Goal: Browse casually

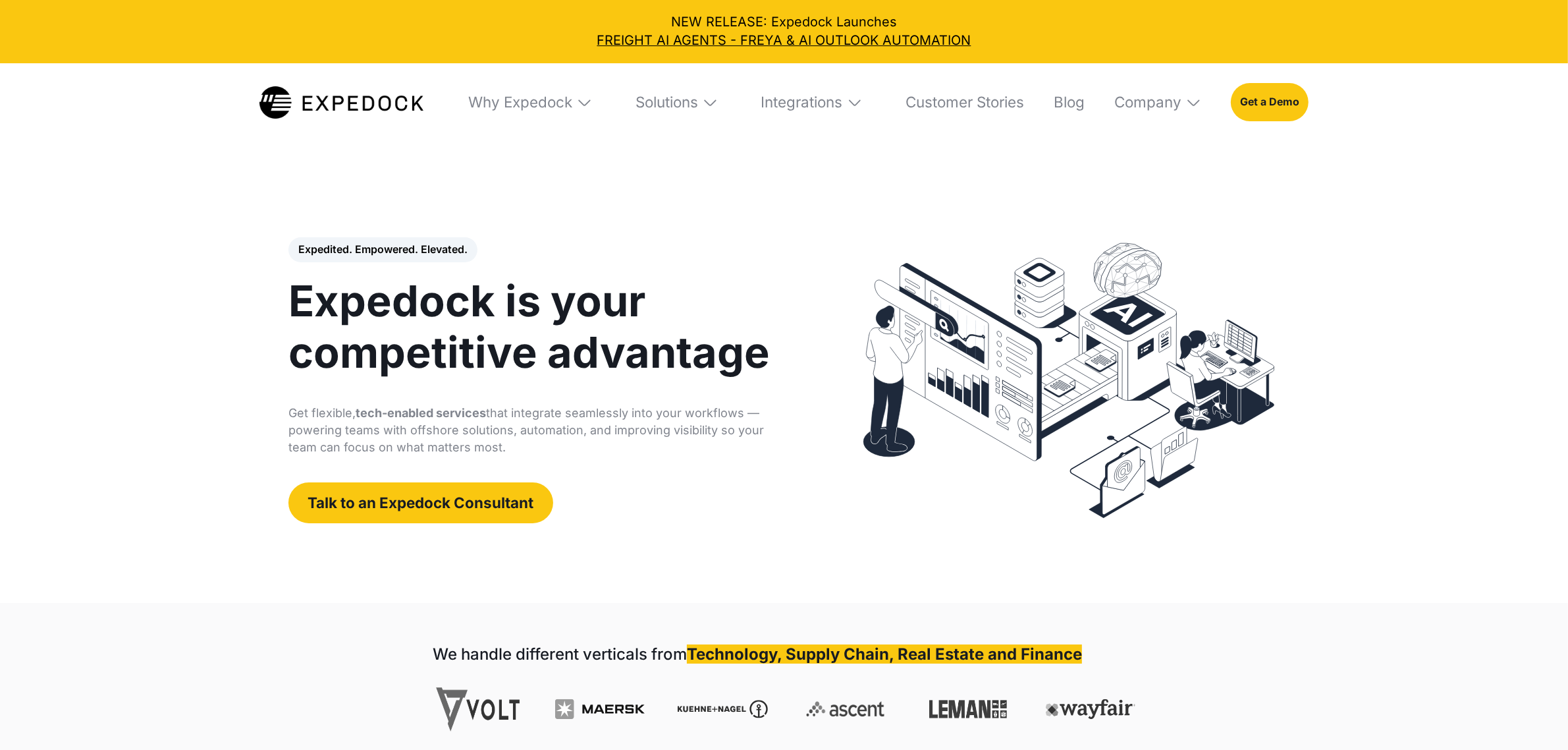
select select
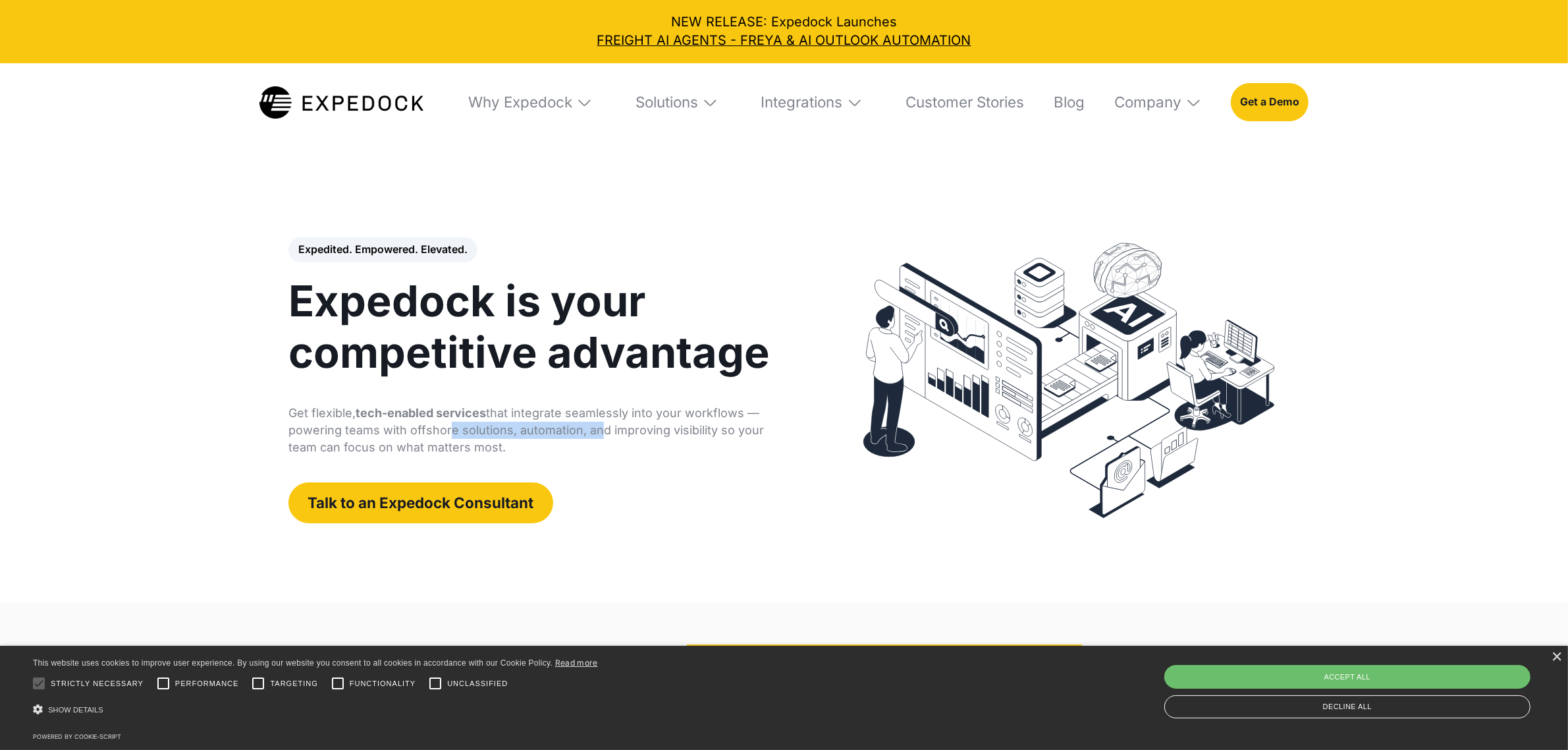
drag, startPoint x: 588, startPoint y: 427, endPoint x: 439, endPoint y: 431, distance: 149.1
click at [439, 431] on p "Get flexible, tech-enabled services that integrate seamlessly into your workflo…" at bounding box center [541, 431] width 507 height 52
click at [465, 446] on p "Get flexible, tech-enabled services that integrate seamlessly into your workflo…" at bounding box center [541, 431] width 507 height 52
drag, startPoint x: 449, startPoint y: 446, endPoint x: 280, endPoint y: 415, distance: 171.8
click at [280, 415] on div "Expedited. Empowered. Elevated. Automate Freight Document Extraction at 99.97% …" at bounding box center [555, 380] width 560 height 286
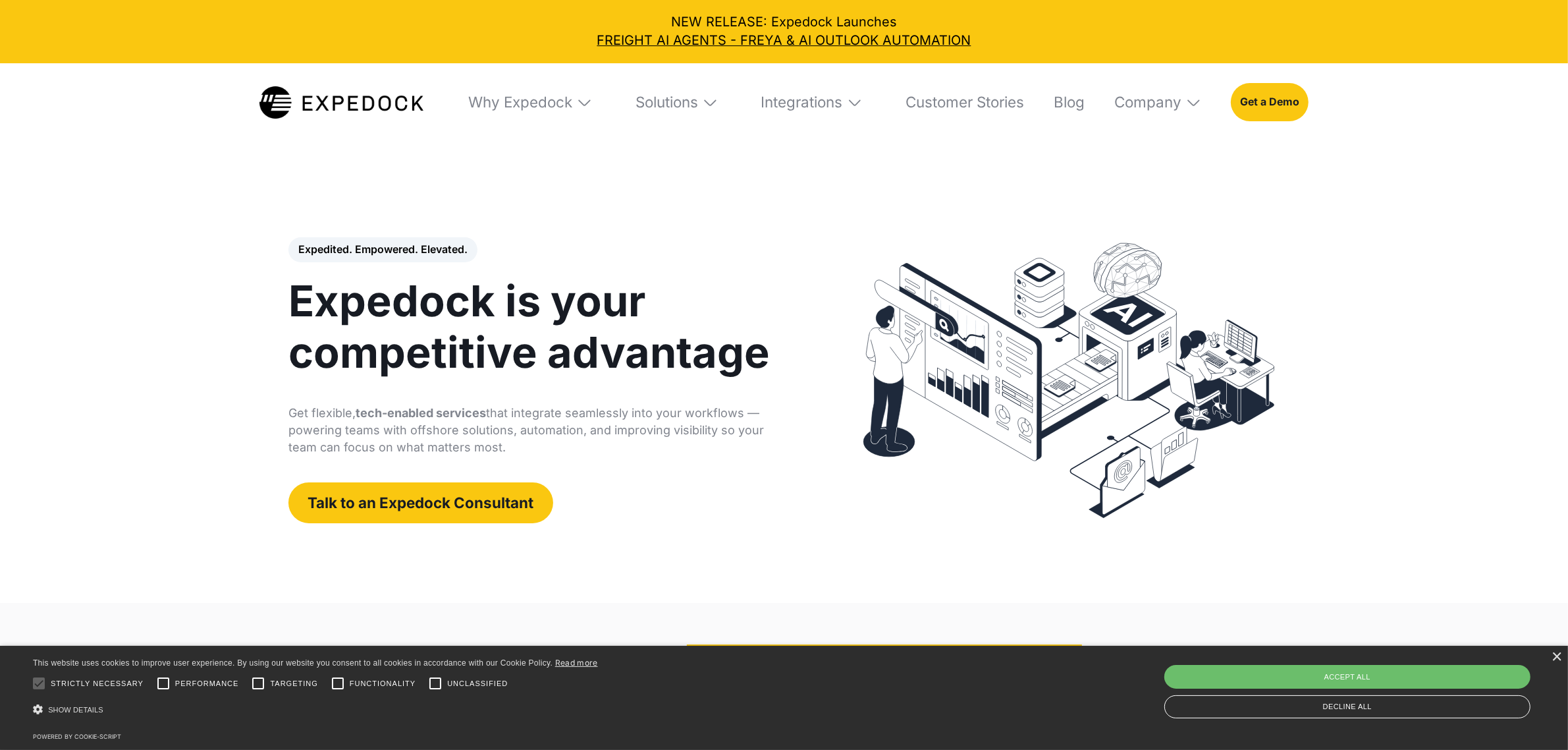
click at [502, 448] on p "Get flexible, tech-enabled services that integrate seamlessly into your workflo…" at bounding box center [541, 431] width 507 height 52
drag, startPoint x: 485, startPoint y: 449, endPoint x: 275, endPoint y: 419, distance: 212.1
click at [276, 419] on div "Expedited. Empowered. Elevated. Automate Freight Document Extraction at 99.97% …" at bounding box center [555, 380] width 560 height 286
click at [272, 419] on div "Expedited. Empowered. Elevated. Automate Freight Document Extraction at 99.97% …" at bounding box center [785, 380] width 1050 height 394
drag, startPoint x: 488, startPoint y: 448, endPoint x: 277, endPoint y: 419, distance: 213.0
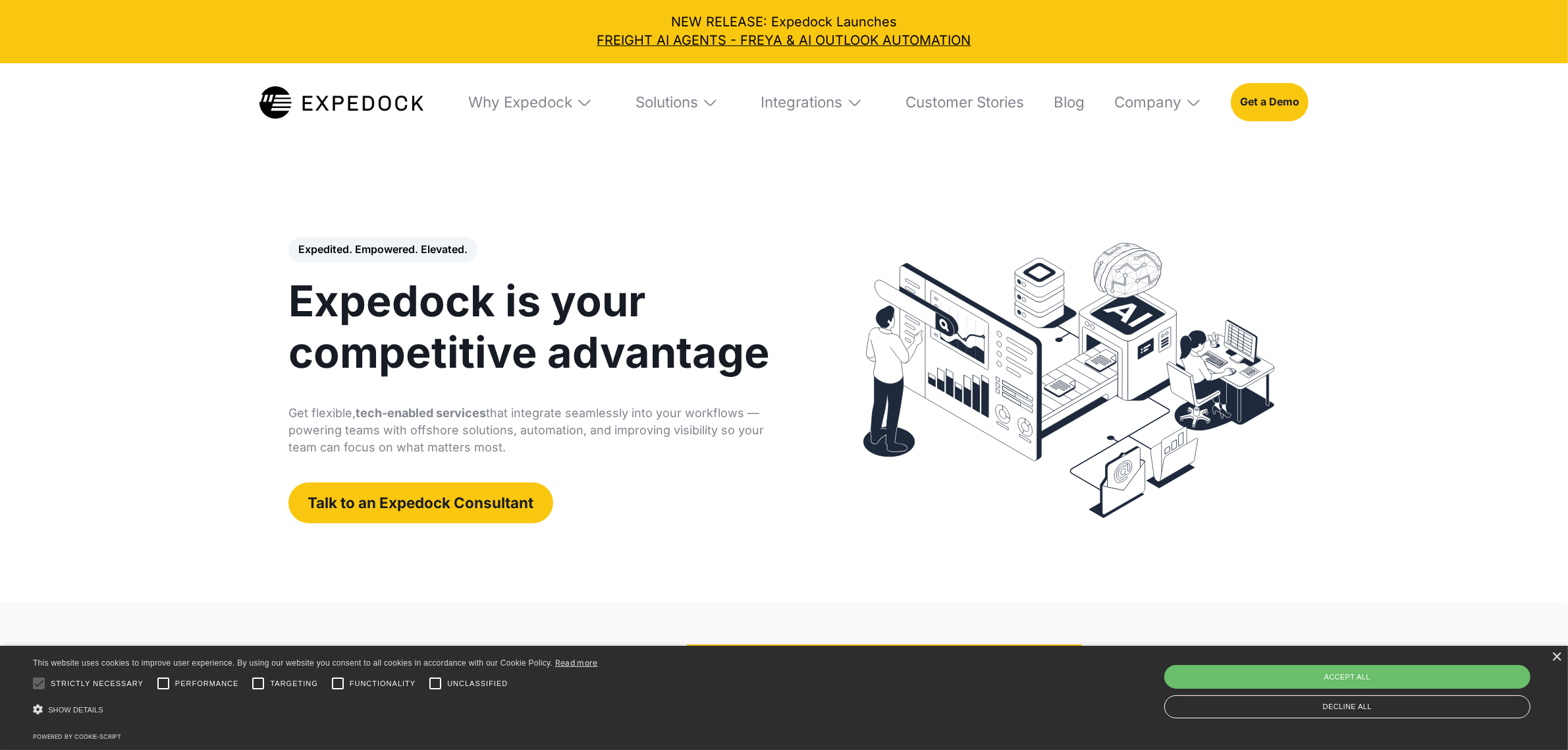
click at [277, 419] on div "Expedited. Empowered. Elevated. Automate Freight Document Extraction at 99.97% …" at bounding box center [555, 380] width 560 height 286
click at [489, 439] on p "Get flexible, tech-enabled services that integrate seamlessly into your workflo…" at bounding box center [541, 431] width 507 height 52
click at [486, 450] on p "Get flexible, tech-enabled services that integrate seamlessly into your workflo…" at bounding box center [541, 431] width 507 height 52
drag, startPoint x: 478, startPoint y: 450, endPoint x: 288, endPoint y: 419, distance: 192.5
click at [288, 419] on p "Get flexible, tech-enabled services that integrate seamlessly into your workflo…" at bounding box center [541, 431] width 507 height 52
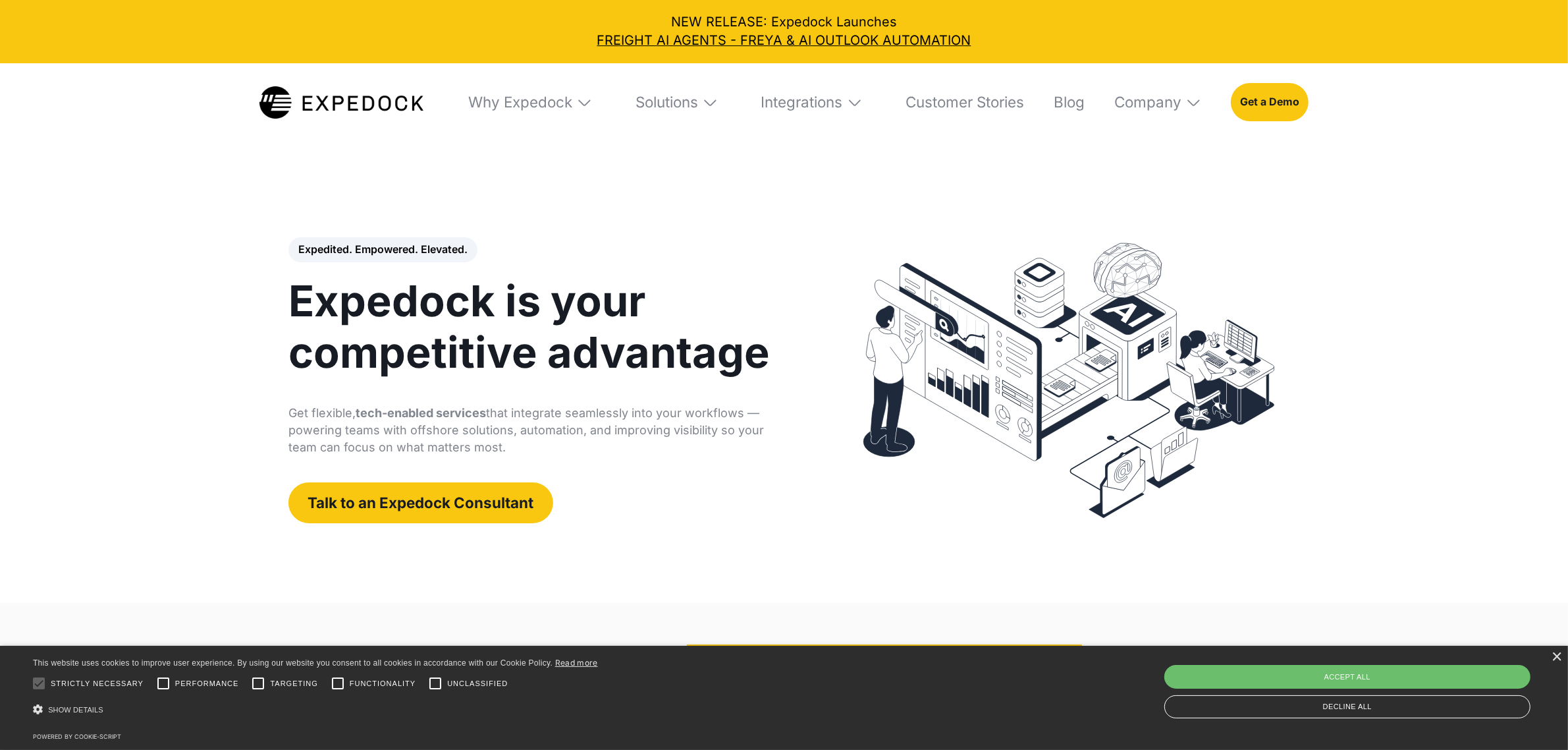
click at [482, 444] on p "Get flexible, tech-enabled services that integrate seamlessly into your workflo…" at bounding box center [541, 431] width 507 height 52
drag, startPoint x: 483, startPoint y: 446, endPoint x: 282, endPoint y: 402, distance: 205.8
click at [282, 402] on div "Expedited. Empowered. Elevated. Automate Freight Document Extraction at 99.97% …" at bounding box center [555, 380] width 560 height 286
click at [494, 443] on p "Get flexible, tech-enabled services that integrate seamlessly into your workflo…" at bounding box center [541, 431] width 507 height 52
drag, startPoint x: 469, startPoint y: 450, endPoint x: 315, endPoint y: 417, distance: 157.5
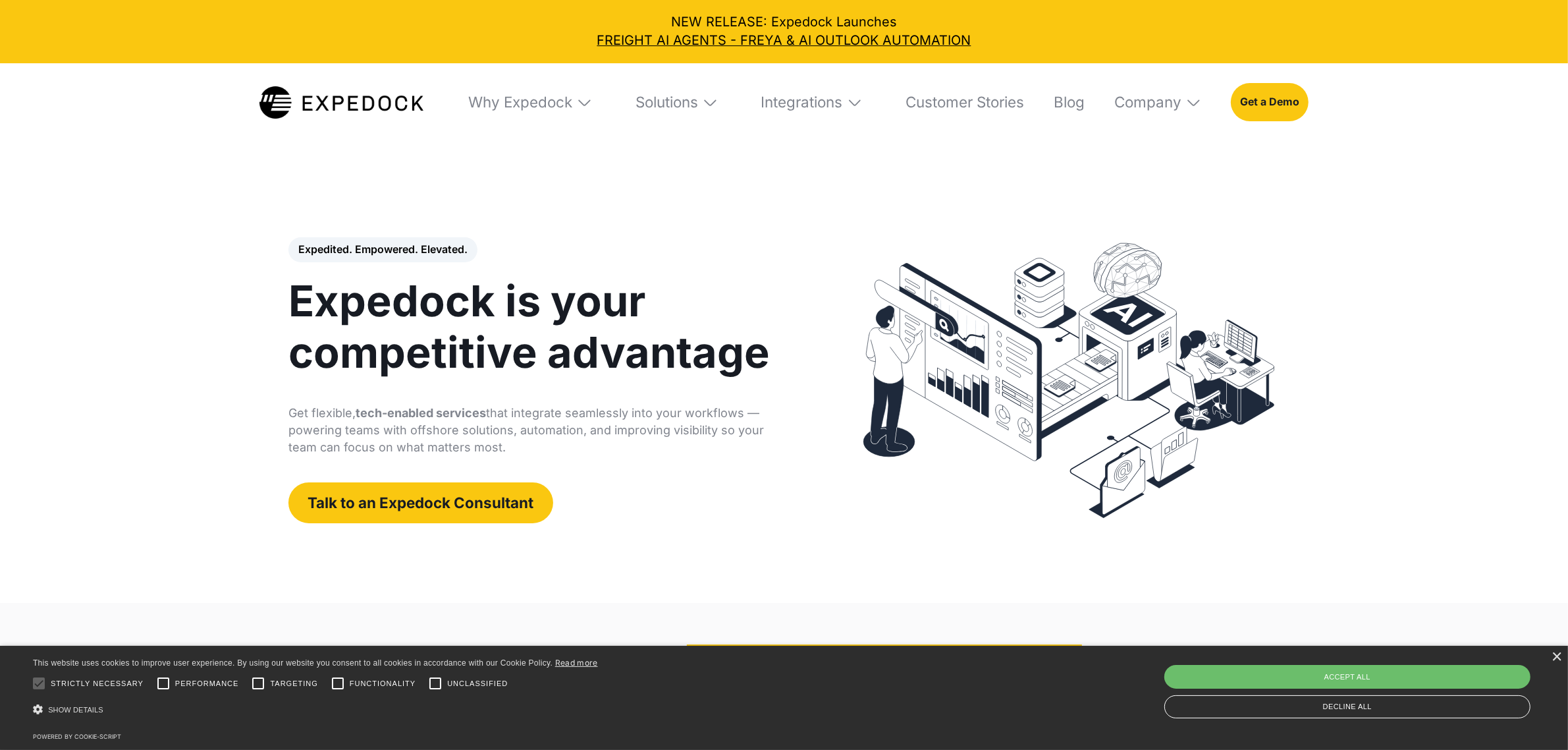
click at [315, 417] on p "Get flexible, tech-enabled services that integrate seamlessly into your workflo…" at bounding box center [541, 431] width 507 height 52
click at [485, 452] on p "Get flexible, tech-enabled services that integrate seamlessly into your workflo…" at bounding box center [541, 431] width 507 height 52
